Goal: Task Accomplishment & Management: Manage account settings

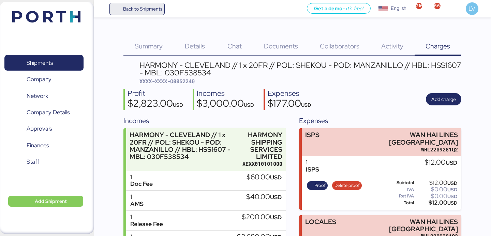
click at [155, 11] on span "Back to Shipments" at bounding box center [142, 9] width 39 height 8
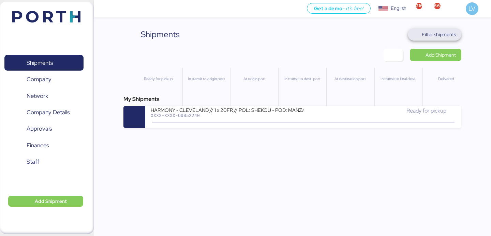
click at [439, 40] on span "Filter shipments" at bounding box center [435, 34] width 54 height 12
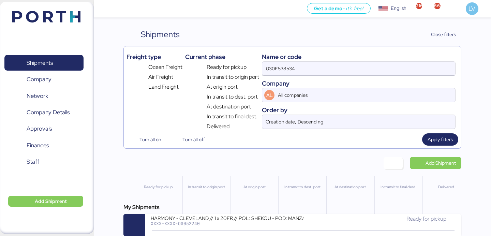
click at [377, 72] on input "030F538534" at bounding box center [358, 69] width 193 height 14
paste input "ZLO/TXG/1127209"
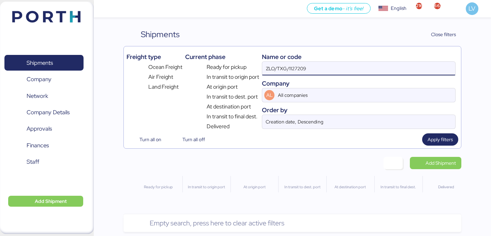
click at [289, 69] on input "ZLO/TXG/1127209" at bounding box center [358, 69] width 193 height 14
click at [277, 66] on input "ZLOTXG1127209" at bounding box center [358, 69] width 193 height 14
paste input "RF2625"
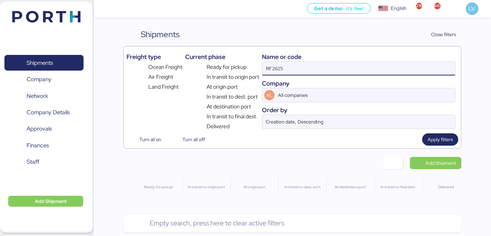
type input "RF2625"
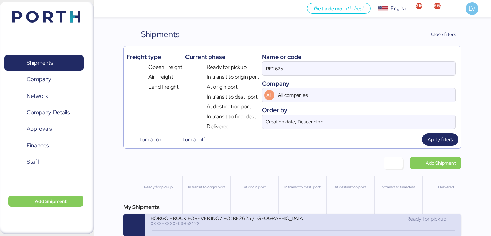
click at [178, 226] on div "XXXX-XXXX-O0052122" at bounding box center [227, 223] width 153 height 5
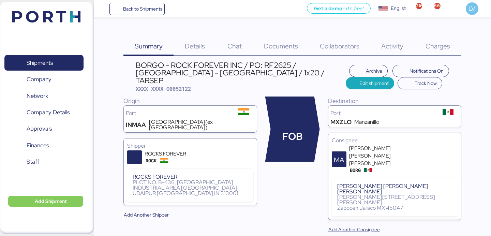
click at [444, 49] on span "Charges" at bounding box center [438, 46] width 25 height 9
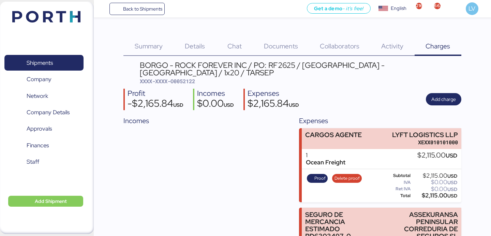
click at [276, 47] on span "Documents" at bounding box center [281, 46] width 34 height 9
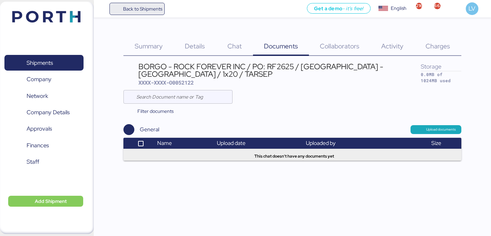
click at [164, 11] on span "Back to Shipments" at bounding box center [138, 9] width 56 height 12
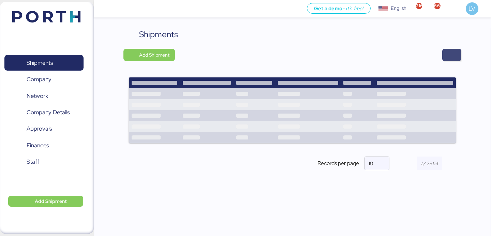
click at [458, 55] on span "button" at bounding box center [452, 55] width 19 height 12
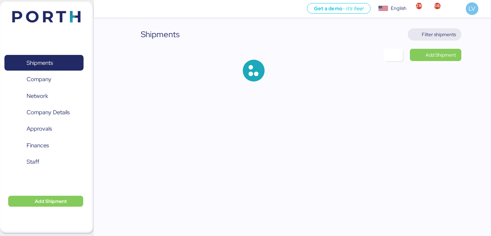
click at [445, 32] on span "Filter shipments" at bounding box center [439, 34] width 34 height 8
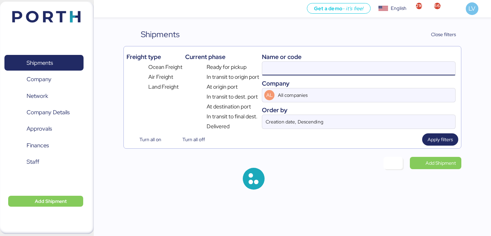
click at [394, 66] on input at bounding box center [358, 69] width 193 height 14
paste input "O0052123"
type input "O0052123"
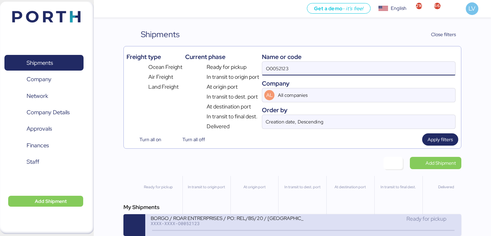
click at [195, 222] on div "XXXX-XXXX-O0052123" at bounding box center [227, 223] width 153 height 5
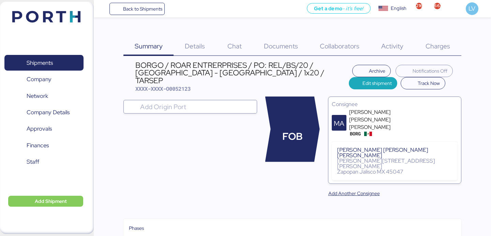
click at [293, 46] on span "Documents" at bounding box center [281, 46] width 34 height 9
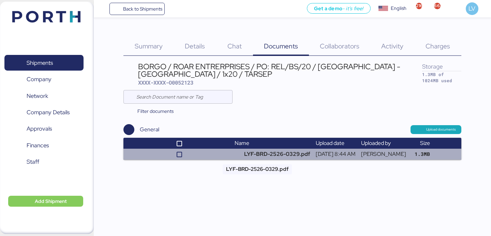
click at [250, 153] on td "LYF-BRD-2526-0329.pdf" at bounding box center [272, 154] width 81 height 11
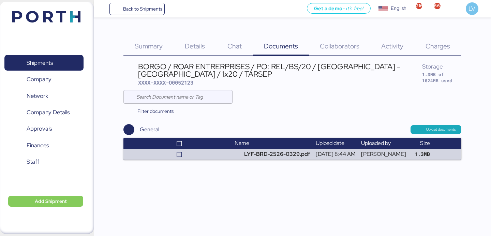
click at [154, 0] on div "Back to Shipments Get a demo - it’s free! Get a demo English Inglés English 216…" at bounding box center [293, 8] width 398 height 17
click at [154, 6] on span "Back to Shipments" at bounding box center [142, 9] width 39 height 8
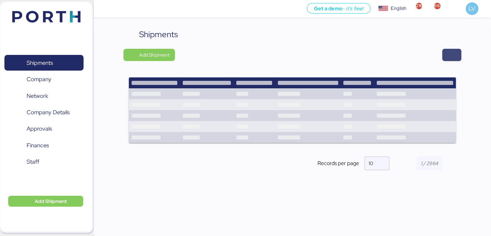
click at [457, 51] on span "button" at bounding box center [452, 55] width 19 height 12
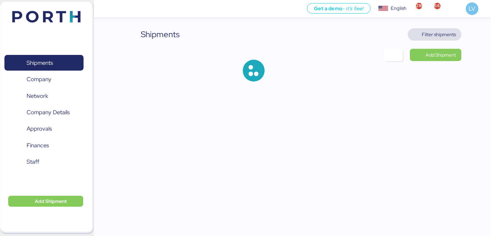
click at [446, 33] on span "Filter shipments" at bounding box center [439, 34] width 34 height 8
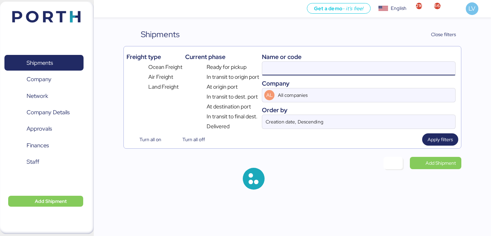
click at [404, 67] on input at bounding box center [358, 69] width 193 height 14
paste input "O0052122"
type input "O0052122"
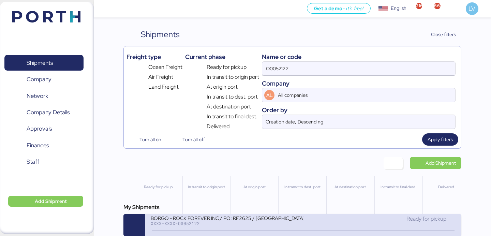
click at [328, 223] on div "Ready for pickup" at bounding box center [380, 219] width 153 height 8
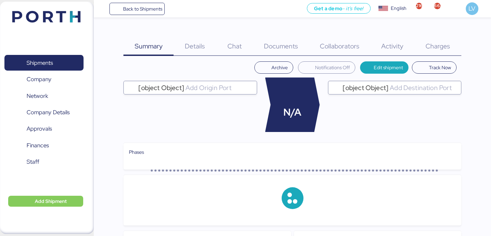
click at [420, 36] on div "Charges 0" at bounding box center [438, 42] width 47 height 28
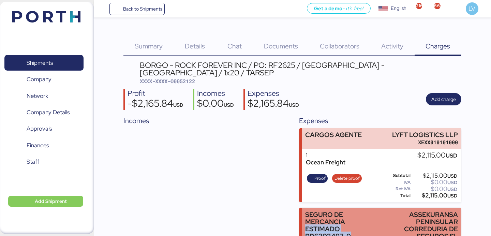
copy div "ESTIMADO PD6303497-0"
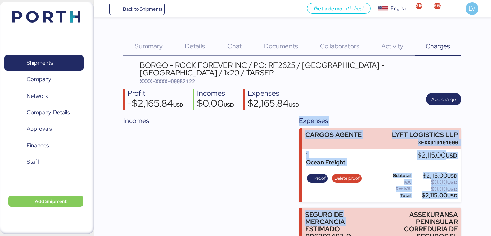
drag, startPoint x: 305, startPoint y: 224, endPoint x: 184, endPoint y: 47, distance: 214.4
click at [184, 47] on div "Summary 0 Details 0 Chat 0 Documents 0 Collaborators 0 Activity 0 Charges 0 BOR…" at bounding box center [293, 165] width 338 height 275
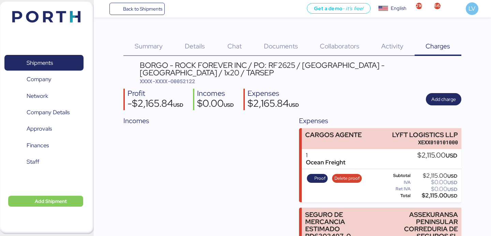
click at [136, 19] on div "Summary 0 Details 0 Chat 0 Documents 0 Collaborators 0 Activity 0 Charges 0 BOR…" at bounding box center [245, 152] width 491 height 304
click at [136, 16] on div "Back to Shipments Get a demo - it’s free! Get a demo English Inglés English 216…" at bounding box center [293, 8] width 398 height 17
click at [140, 8] on span "Back to Shipments" at bounding box center [142, 9] width 39 height 8
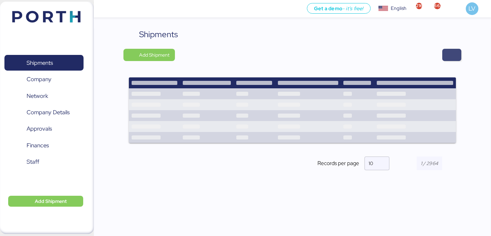
click at [455, 53] on span "button" at bounding box center [452, 55] width 8 height 10
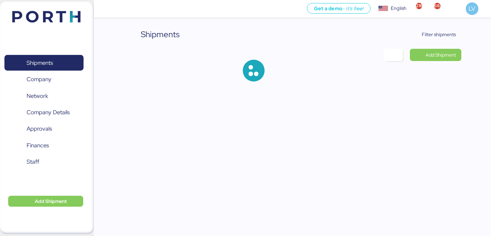
click at [447, 27] on div "Shipments Filter shipments Add Shipment" at bounding box center [245, 46] width 491 height 92
click at [441, 33] on span "Filter shipments" at bounding box center [439, 34] width 34 height 8
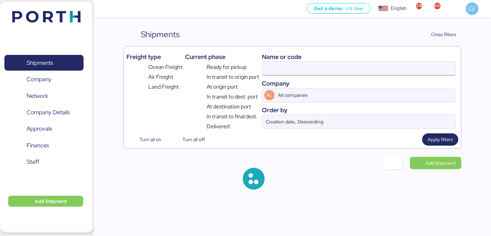
click at [385, 67] on input at bounding box center [358, 69] width 193 height 14
paste input "O0052123"
type input "O0052123"
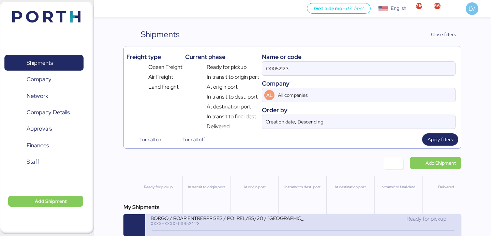
click at [268, 224] on div "XXXX-XXXX-O0052123" at bounding box center [227, 223] width 153 height 5
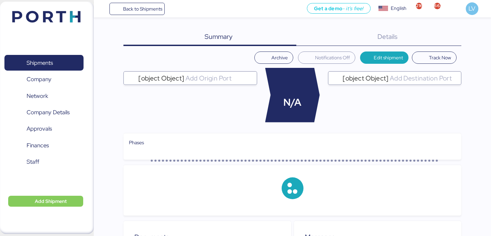
click at [425, 46] on div "Summary 0 Details 0 Archive Notifications Off Edit shipment Track Now [object O…" at bounding box center [293, 212] width 338 height 369
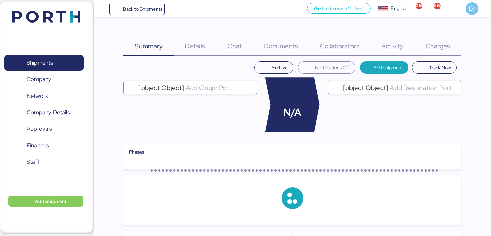
click at [428, 39] on div "Charges 0" at bounding box center [438, 42] width 47 height 28
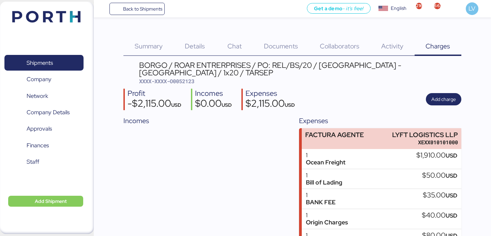
click at [280, 45] on span "Documents" at bounding box center [281, 46] width 34 height 9
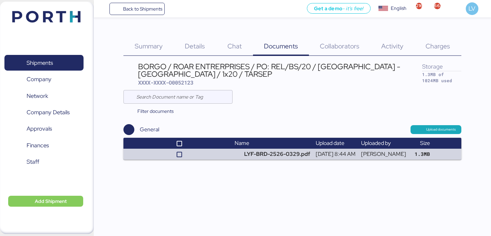
click at [435, 48] on span "Charges" at bounding box center [438, 46] width 25 height 9
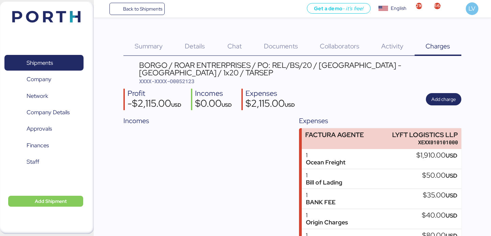
click at [199, 46] on span "Details" at bounding box center [195, 46] width 20 height 9
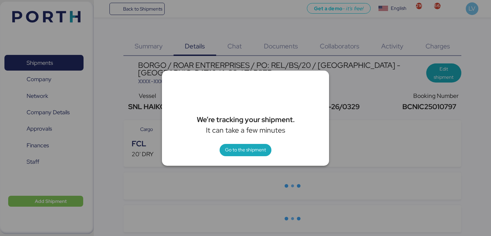
click at [314, 58] on div at bounding box center [245, 118] width 491 height 236
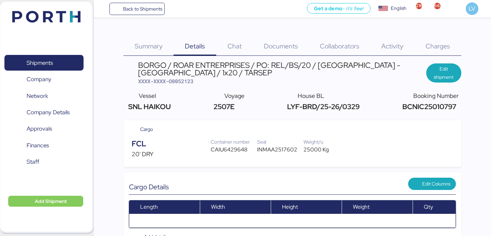
click at [435, 107] on span "BCNIC25010797" at bounding box center [429, 106] width 56 height 9
copy span "BCNIC25010797"
click at [140, 13] on span "Back to Shipments" at bounding box center [137, 9] width 51 height 12
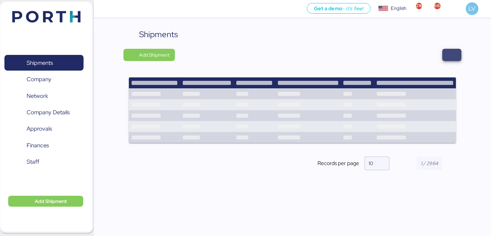
click at [448, 54] on span "button" at bounding box center [452, 55] width 8 height 10
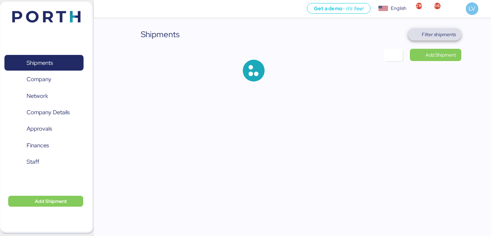
click at [455, 32] on span "Filter shipments" at bounding box center [439, 34] width 34 height 8
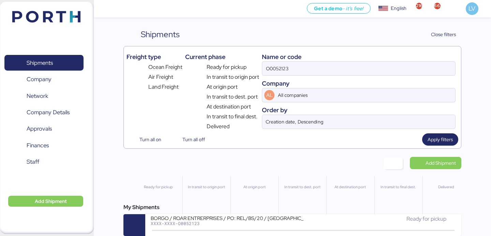
click at [415, 61] on div "O0052123" at bounding box center [359, 68] width 194 height 14
click at [415, 62] on input "O0052123" at bounding box center [358, 69] width 193 height 14
click at [415, 61] on div "O0052123" at bounding box center [359, 68] width 194 height 14
click at [415, 62] on input "O0052123" at bounding box center [358, 69] width 193 height 14
click at [415, 65] on input "O0052123" at bounding box center [358, 69] width 193 height 14
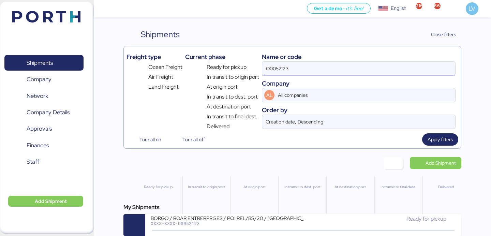
click at [415, 65] on input "O0052123" at bounding box center [358, 69] width 193 height 14
paste input "4"
type input "O0052124"
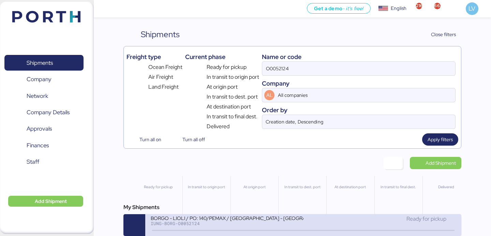
click at [283, 228] on div "BORGO - LIOLI / PO: 140/PEMAX / [GEOGRAPHIC_DATA] - [GEOGRAPHIC_DATA] / 2x20 / …" at bounding box center [227, 222] width 153 height 15
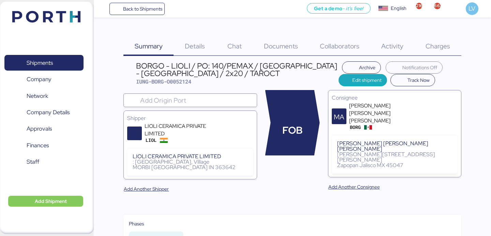
click at [440, 47] on span "Charges" at bounding box center [438, 46] width 25 height 9
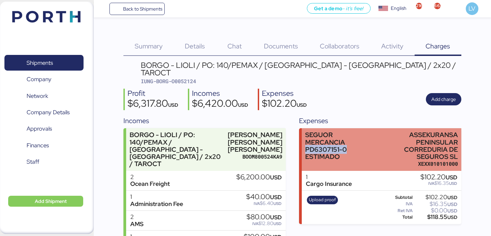
copy div "PD6307151-0"
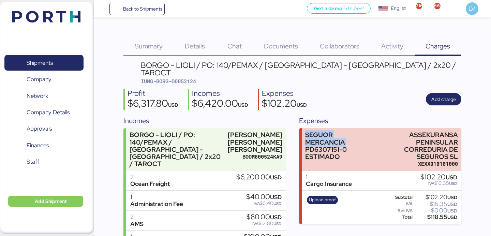
drag, startPoint x: 303, startPoint y: 140, endPoint x: 333, endPoint y: 108, distance: 43.4
click at [333, 116] on div "Expenses SEGUOR MERCANCIA PD6307151-0 ESTIMADO ASSEKURANSA PENINSULAR CORREDURI…" at bounding box center [380, 200] width 162 height 169
click at [331, 104] on div "BORGO - LIOLI / PO: 140/PEMAX / [GEOGRAPHIC_DATA] - [GEOGRAPHIC_DATA] / 2x20 / …" at bounding box center [293, 172] width 338 height 223
click at [163, 8] on span "Back to Shipments" at bounding box center [138, 9] width 56 height 12
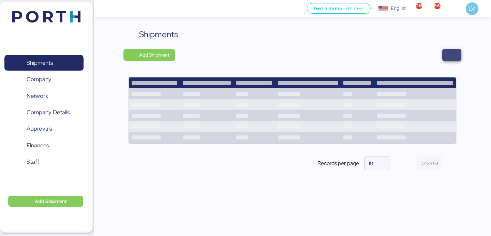
click at [460, 59] on span "button" at bounding box center [452, 55] width 19 height 12
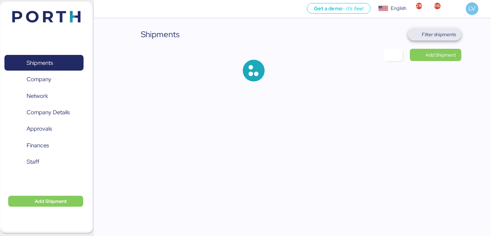
click at [430, 30] on span "Filter shipments" at bounding box center [439, 34] width 34 height 8
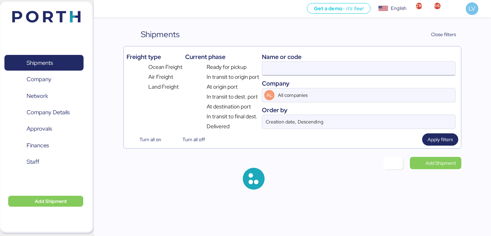
click at [367, 71] on input at bounding box center [358, 69] width 193 height 14
paste input "O0052073"
type input "O0052073"
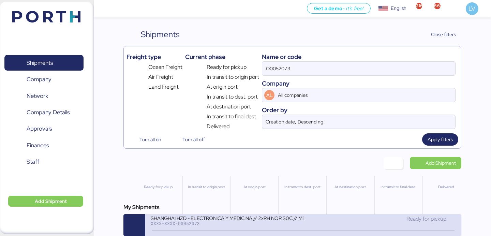
click at [194, 226] on div "XXXX-XXXX-O0052073" at bounding box center [227, 223] width 153 height 5
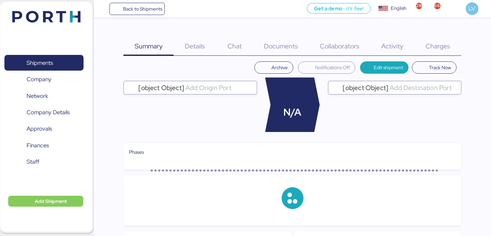
click at [422, 45] on div "Charges 0" at bounding box center [438, 42] width 47 height 28
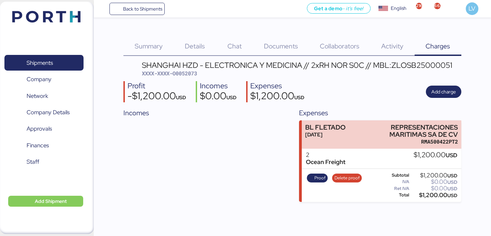
click at [320, 171] on div "Proof Delete proof Subtotal $1,200.00 USD IVA $0.00 USD Ret IVA $0.00 USD Total…" at bounding box center [381, 185] width 159 height 33
click at [320, 177] on span "Proof" at bounding box center [320, 178] width 11 height 8
click at [147, 6] on span "Back to Shipments" at bounding box center [142, 9] width 39 height 8
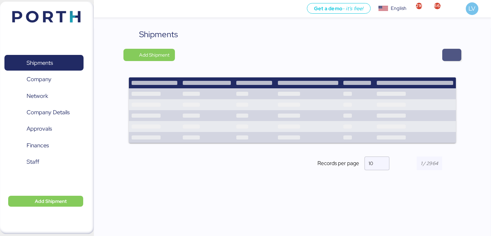
click at [450, 54] on span "button" at bounding box center [452, 55] width 8 height 10
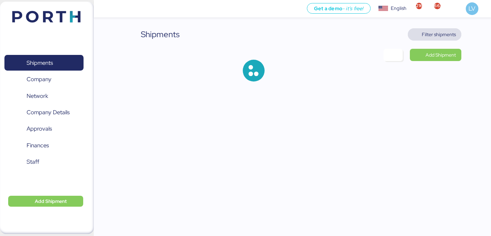
click at [439, 40] on span "Filter shipments" at bounding box center [435, 34] width 54 height 12
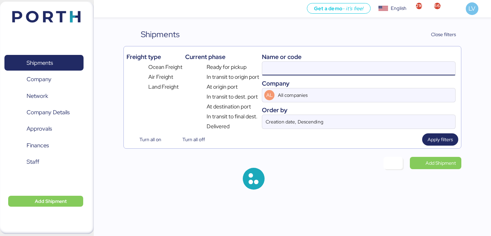
click at [394, 75] on input at bounding box center [358, 69] width 193 height 14
paste input "LXN25090654"
type input "LXN25090654"
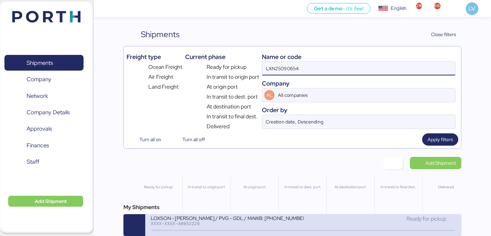
click at [215, 221] on div "LOXSON - [PERSON_NAME] / PVG - GDL / MAWB: [PHONE_NUMBER] - HAWB: LXN25090654" at bounding box center [227, 218] width 153 height 6
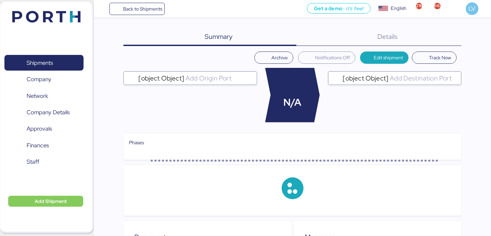
click at [448, 39] on div "Details 0" at bounding box center [379, 37] width 165 height 18
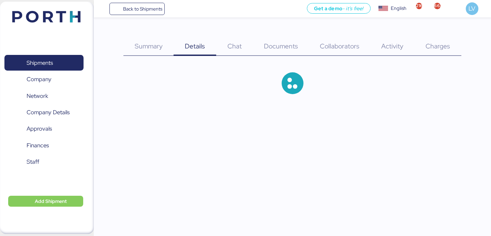
click at [446, 46] on span "Charges" at bounding box center [438, 46] width 25 height 9
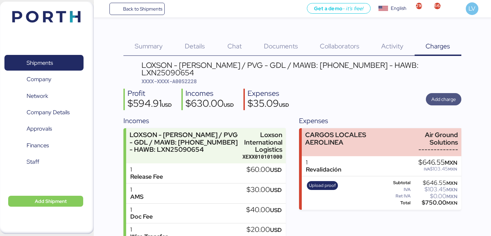
click at [450, 95] on span "Add charge" at bounding box center [444, 99] width 25 height 8
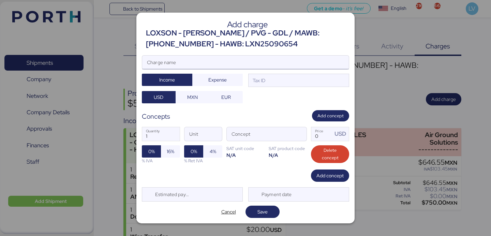
click at [240, 62] on input "Charge name" at bounding box center [245, 63] width 207 height 14
type input "a"
paste input "LXN25090654"
click at [177, 63] on input "AMS LXN25090654" at bounding box center [245, 63] width 207 height 14
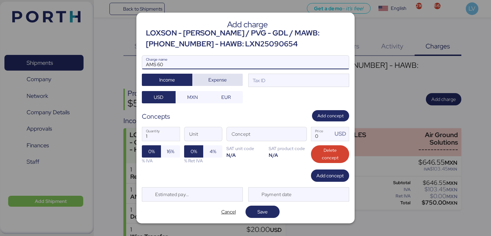
type input "AMS 60"
click at [222, 75] on span "Expense" at bounding box center [218, 80] width 40 height 10
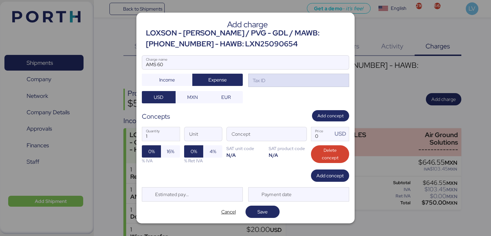
click at [269, 81] on div "Tax ID" at bounding box center [298, 81] width 101 height 14
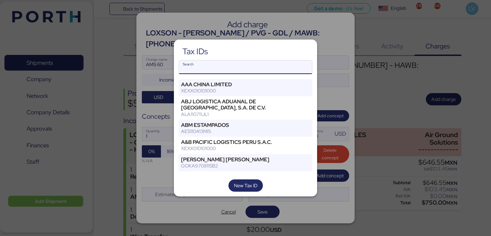
click at [260, 67] on input "Search" at bounding box center [245, 67] width 133 height 14
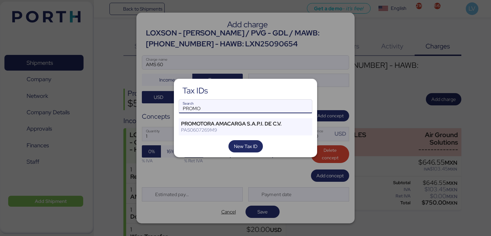
type input "PROMO"
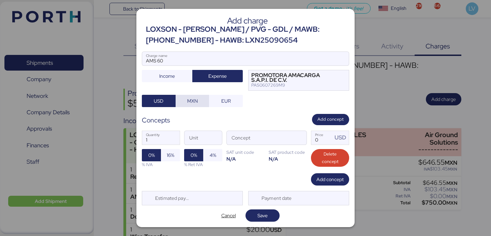
click at [185, 99] on span "MXN" at bounding box center [192, 101] width 23 height 10
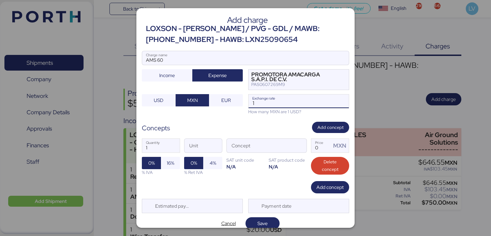
click at [259, 103] on input "1" at bounding box center [299, 102] width 100 height 14
paste input "18.4252"
type input "18.4252"
click at [308, 149] on div "1 Quantity Unit Concept 0 Price MXN 0% 16% % IVA 0% 4% % Ret IVA SAT unit code …" at bounding box center [246, 157] width 208 height 48
click at [305, 147] on span "button" at bounding box center [299, 147] width 14 height 14
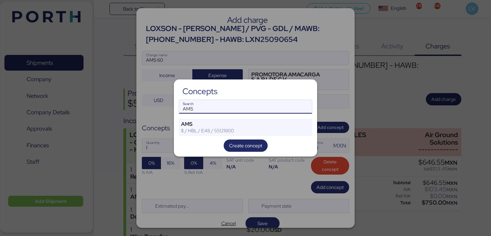
type input "AMS"
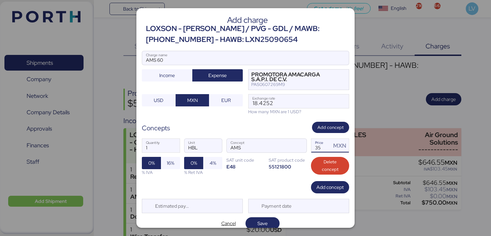
click at [319, 141] on input "35" at bounding box center [322, 146] width 20 height 14
type input "35"
click at [167, 160] on span "16%" at bounding box center [171, 163] width 8 height 8
click at [264, 224] on span "Save" at bounding box center [263, 223] width 10 height 8
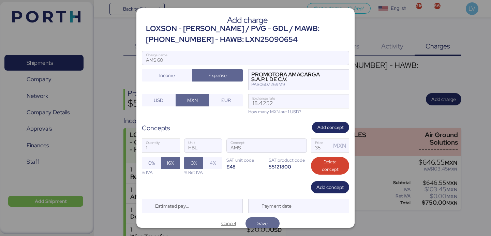
scroll to position [2, 0]
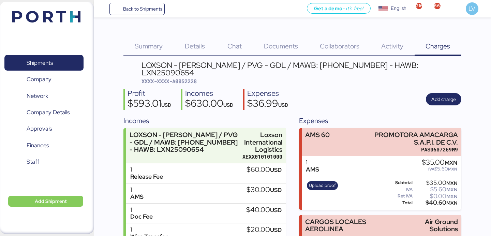
click at [196, 78] on span "XXXX-XXXX-A0052228" at bounding box center [169, 81] width 55 height 7
copy span "A0052228"
